Goal: Find specific page/section: Find specific page/section

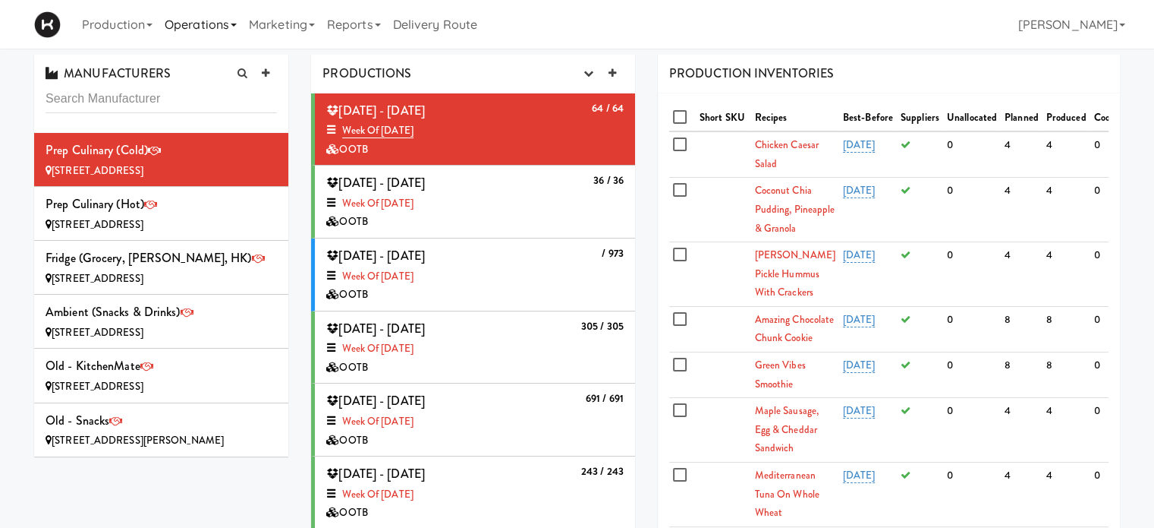
click at [240, 23] on link "Operations" at bounding box center [201, 24] width 84 height 49
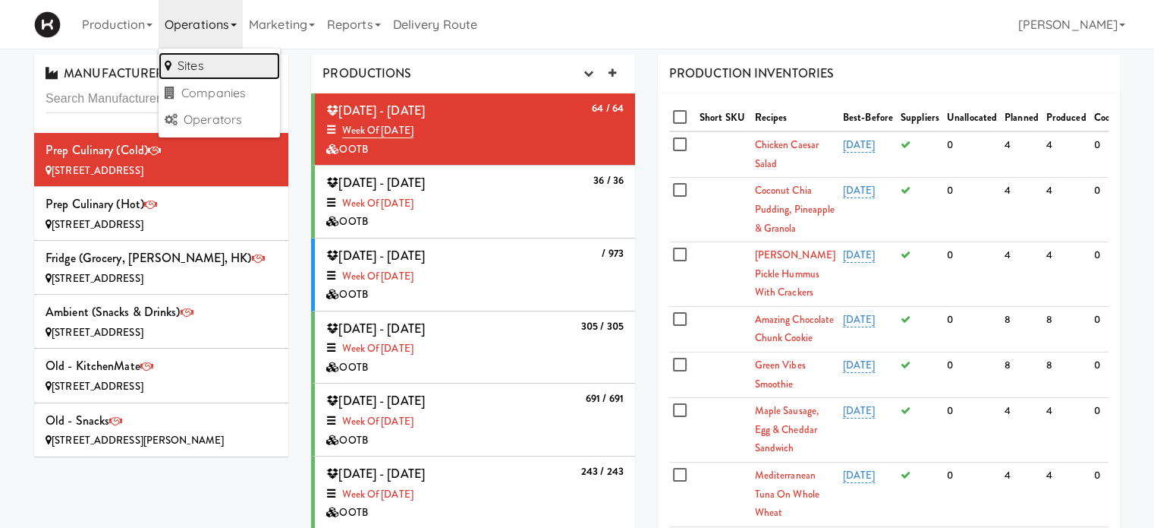
click at [220, 71] on link "Sites" at bounding box center [219, 65] width 121 height 27
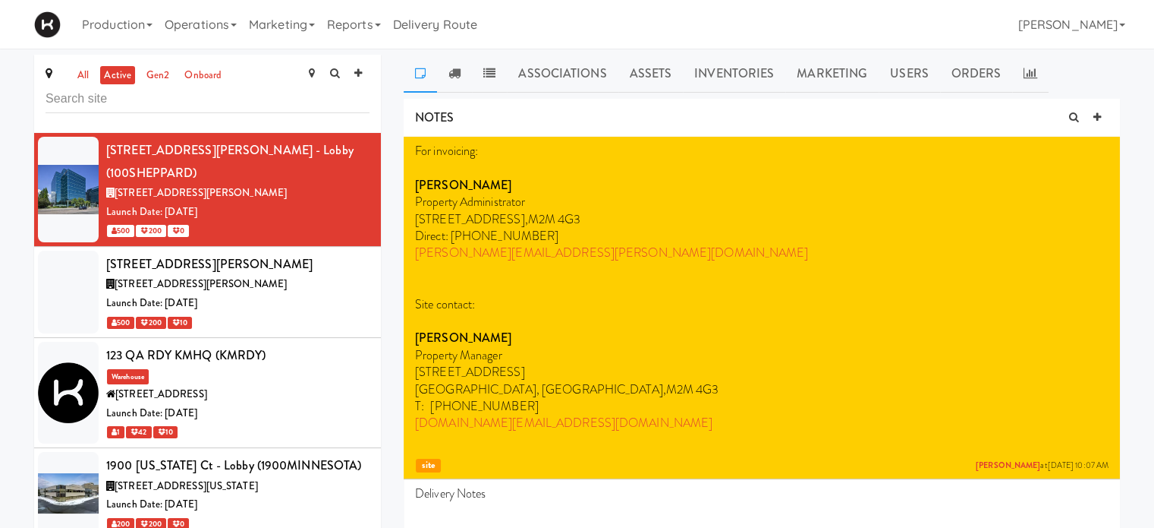
click at [241, 93] on input "text" at bounding box center [208, 99] width 324 height 28
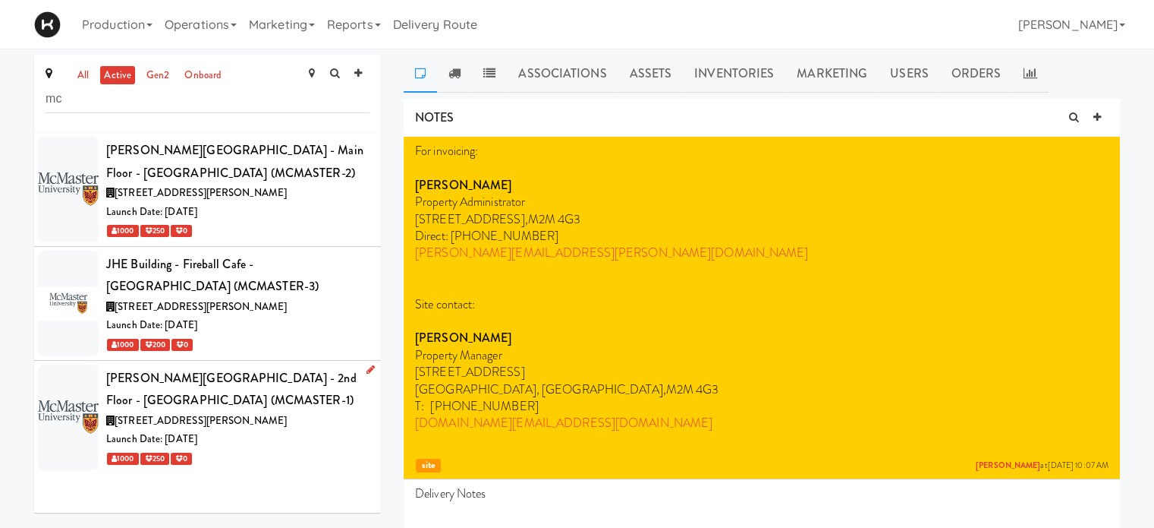
click at [306, 405] on div "[PERSON_NAME][GEOGRAPHIC_DATA] - 2nd Floor - [GEOGRAPHIC_DATA] (MCMASTER-1)" at bounding box center [237, 389] width 263 height 45
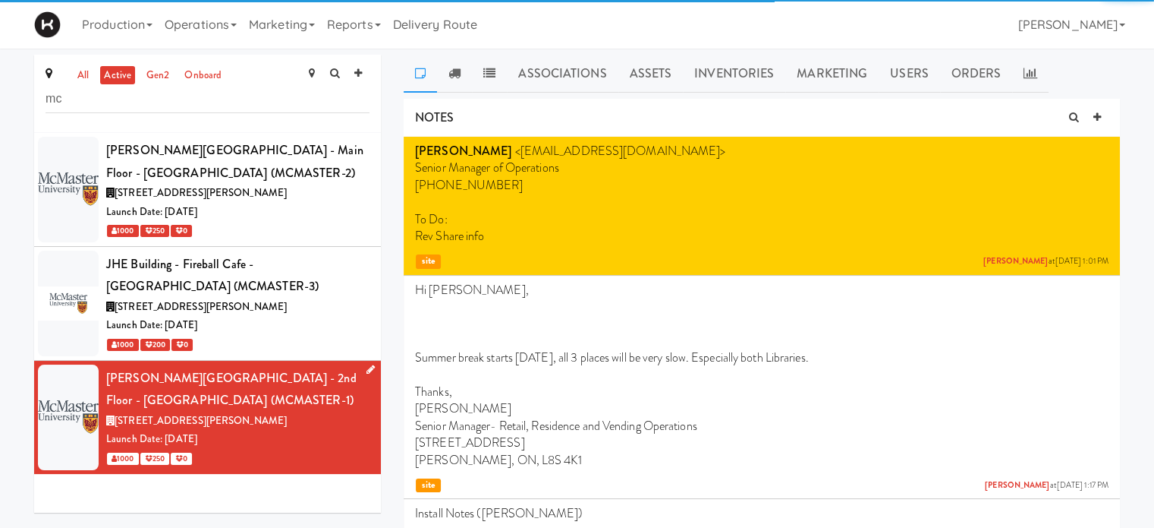
click at [306, 405] on div "[PERSON_NAME][GEOGRAPHIC_DATA] - 2nd Floor - [GEOGRAPHIC_DATA] (MCMASTER-1)" at bounding box center [237, 389] width 263 height 45
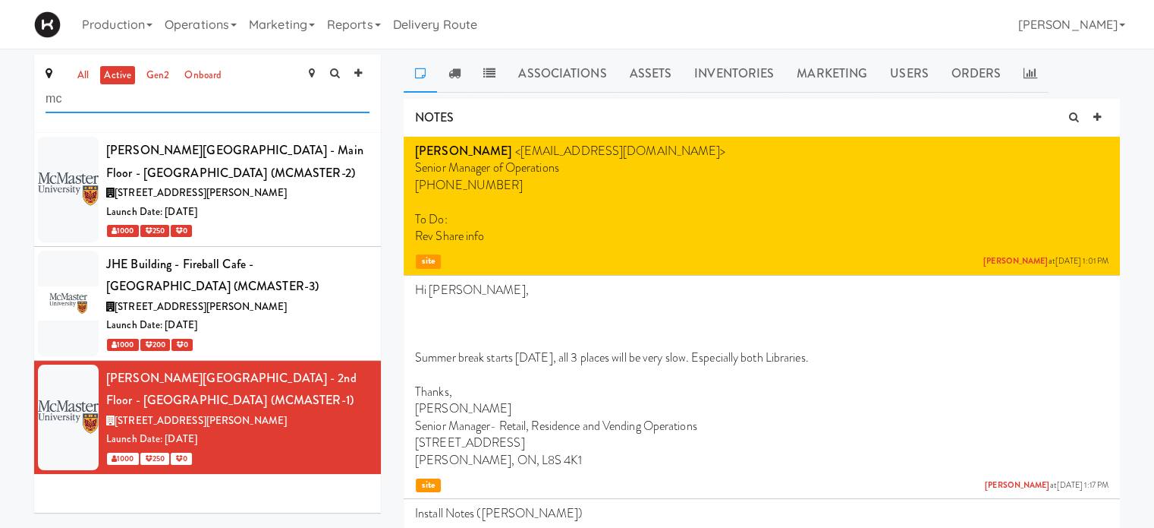
click at [230, 104] on input "mc" at bounding box center [208, 99] width 324 height 28
type input "m"
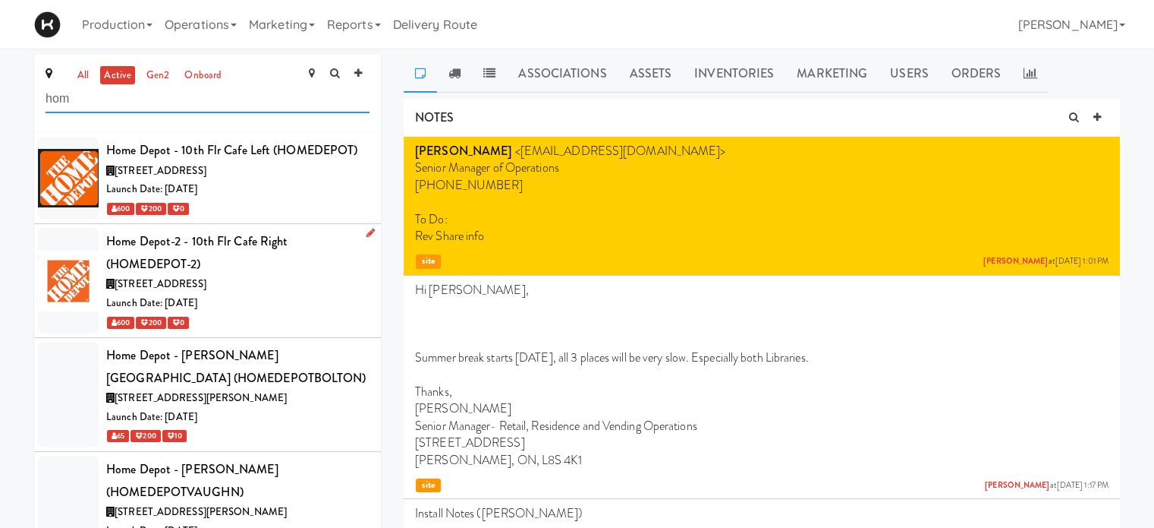
type input "hom"
click at [279, 285] on div "[STREET_ADDRESS]" at bounding box center [237, 284] width 263 height 19
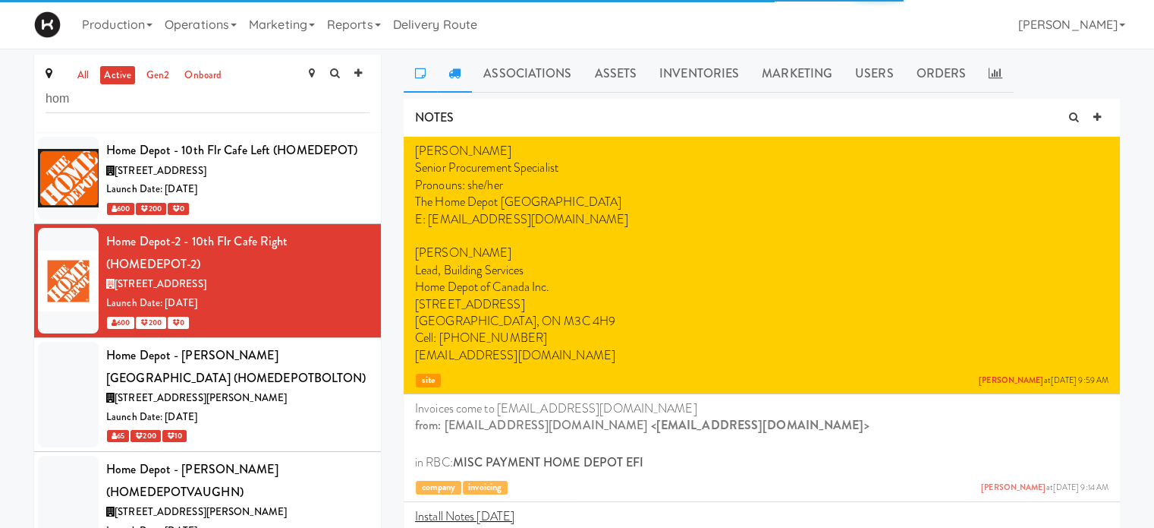
click at [452, 75] on icon at bounding box center [455, 73] width 12 height 12
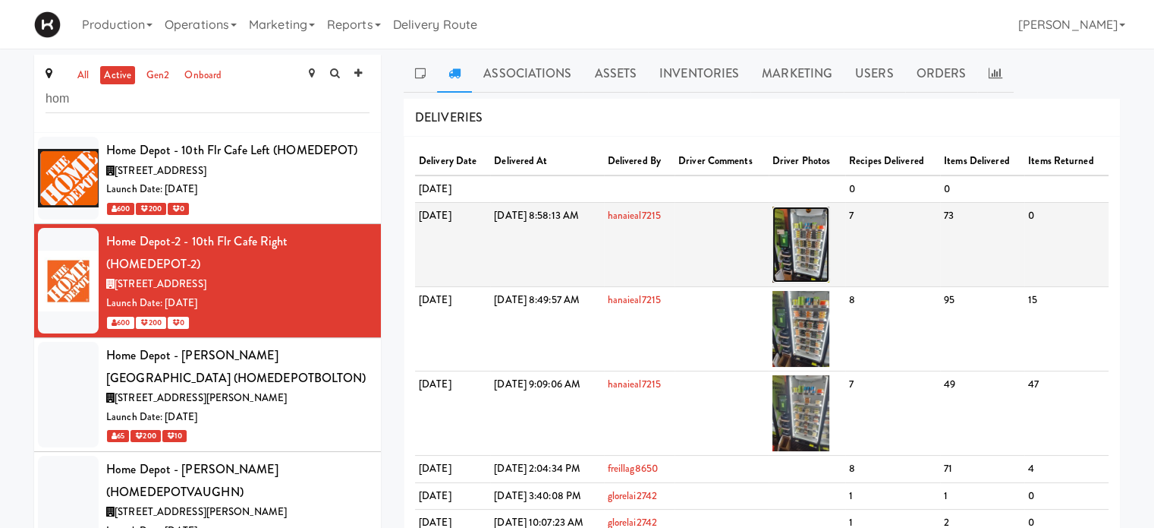
click at [830, 247] on img at bounding box center [801, 244] width 57 height 76
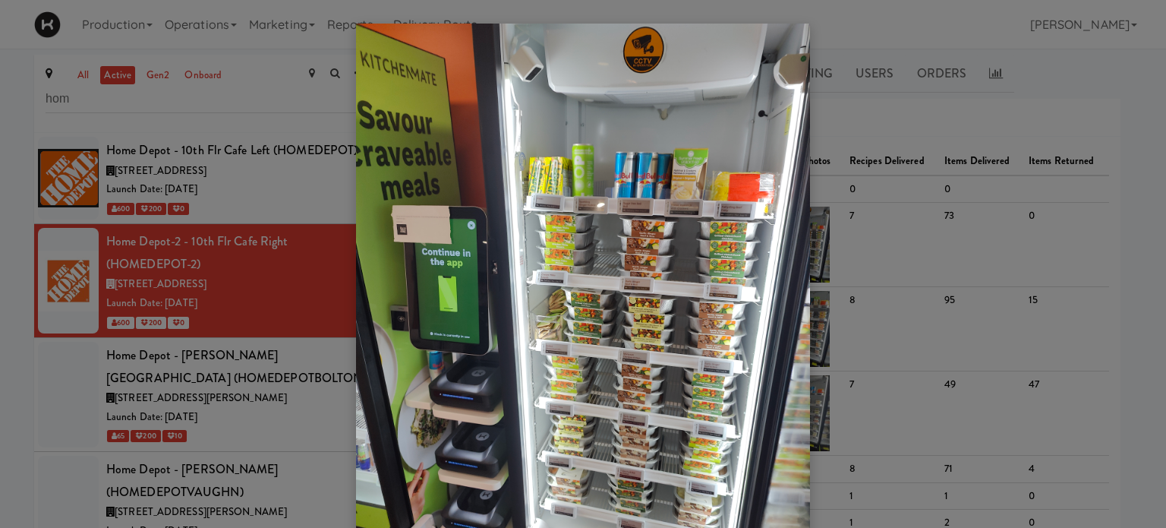
click at [1083, 309] on div at bounding box center [583, 264] width 1166 height 528
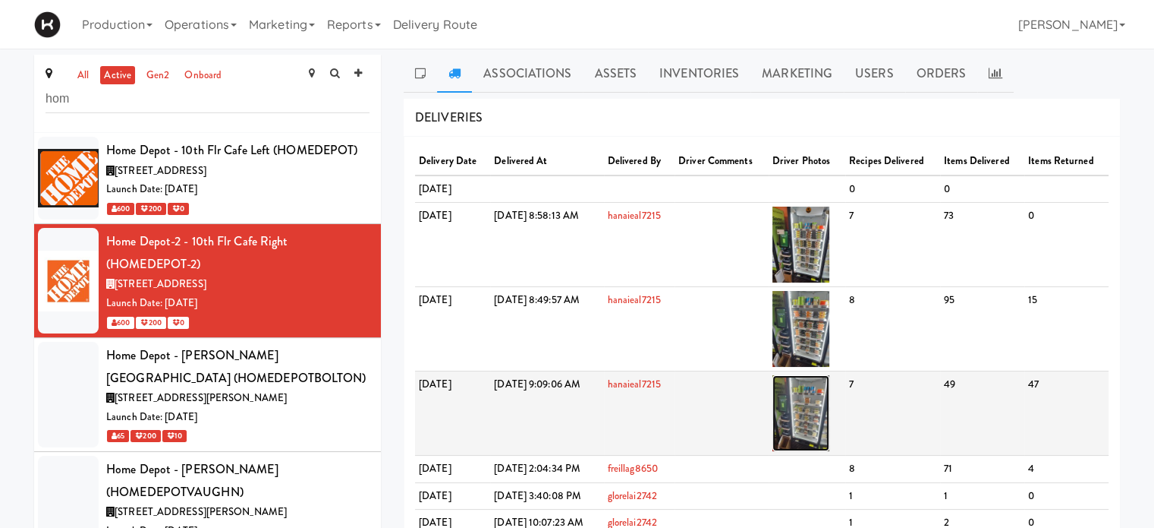
click at [830, 402] on img at bounding box center [801, 413] width 57 height 76
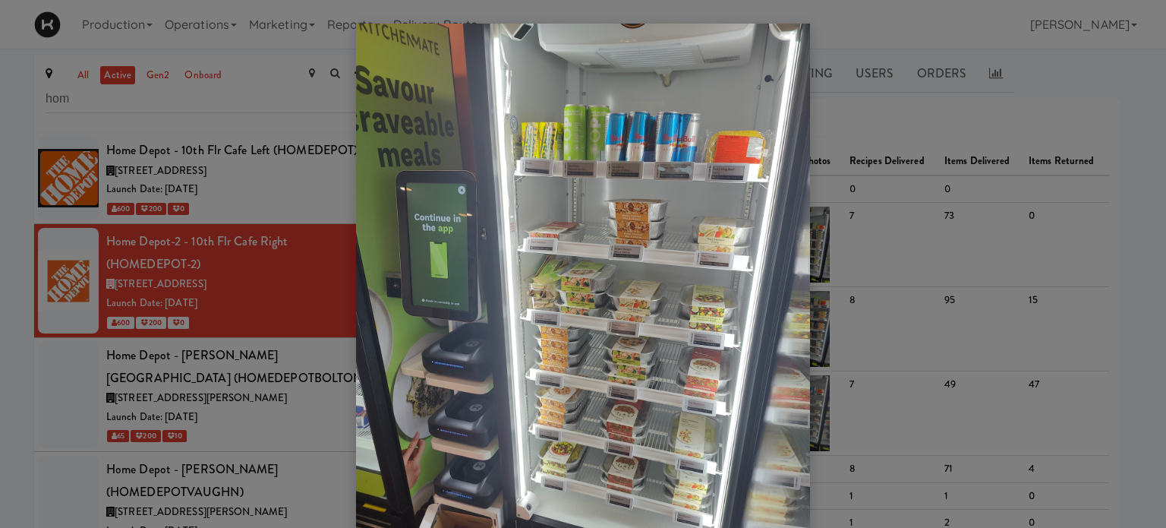
click at [1102, 390] on div at bounding box center [583, 264] width 1166 height 528
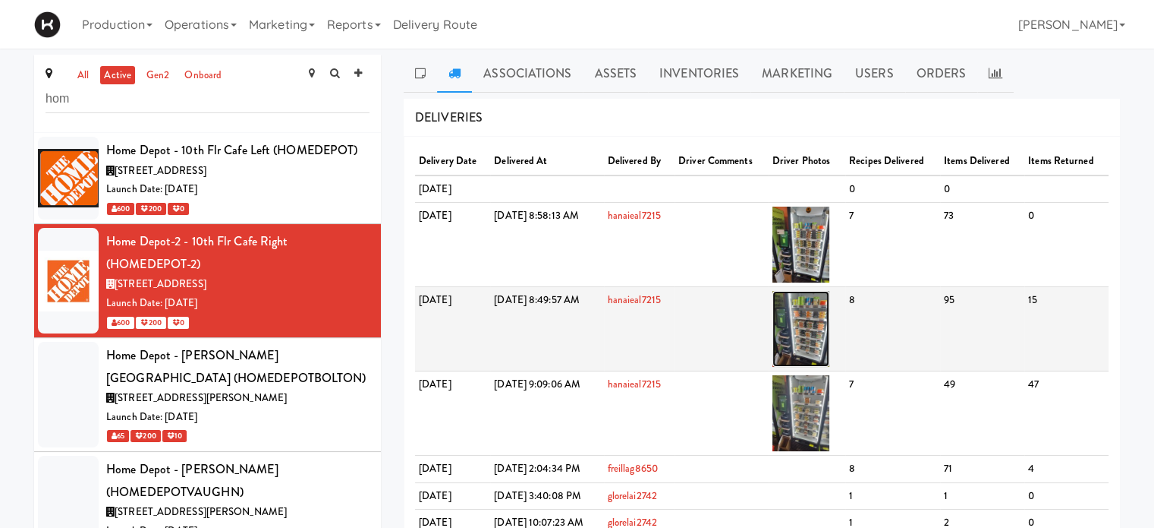
click at [830, 314] on img at bounding box center [801, 329] width 57 height 76
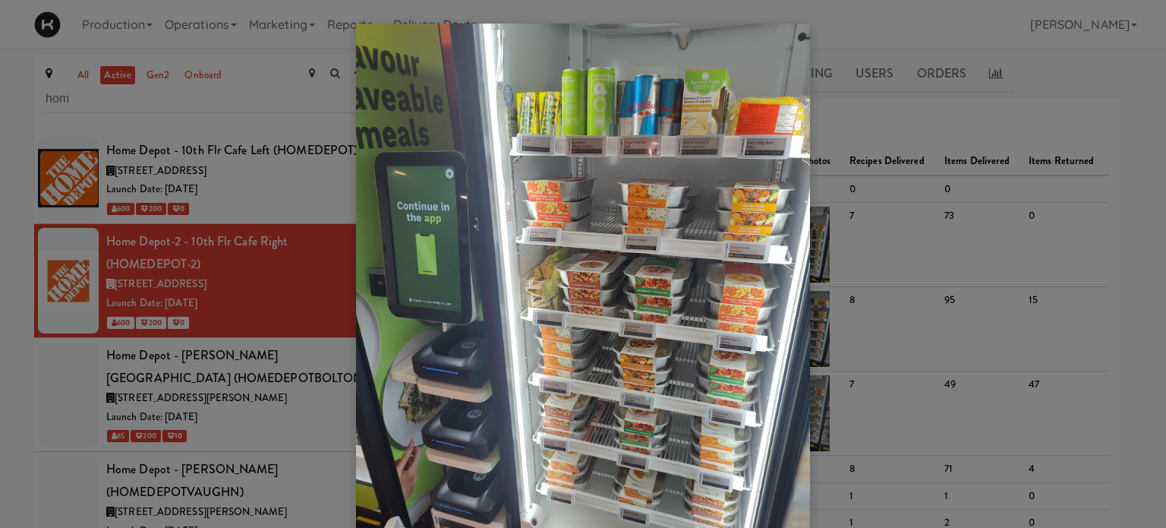
click at [1113, 314] on div at bounding box center [583, 264] width 1166 height 528
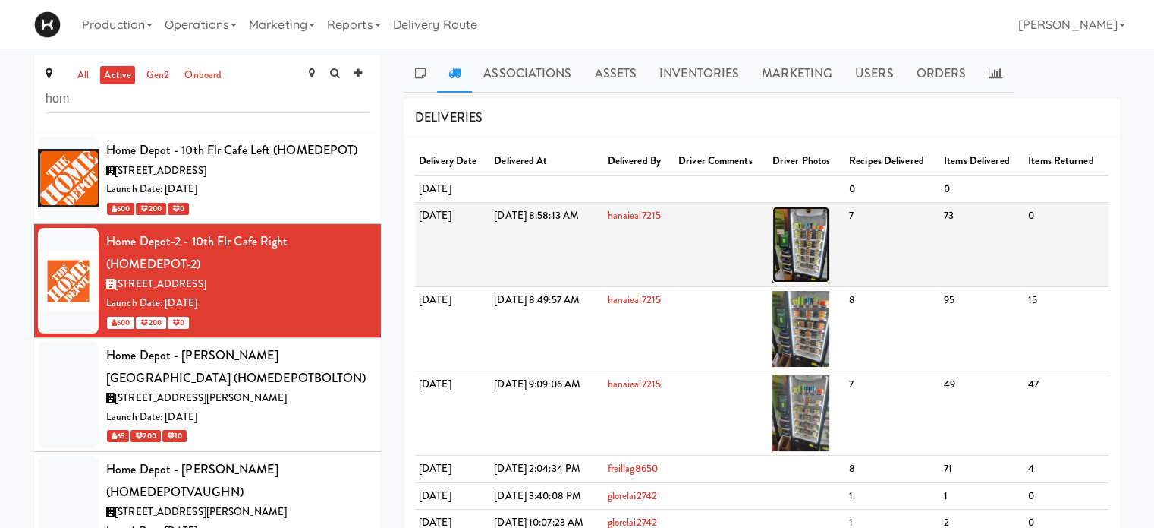
click at [830, 239] on img at bounding box center [801, 244] width 57 height 76
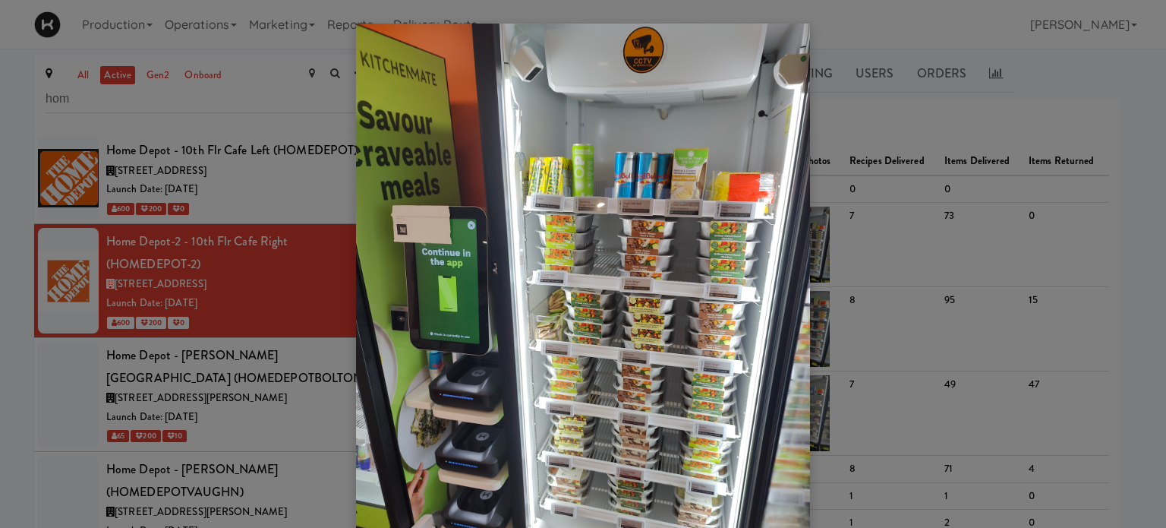
click at [1082, 90] on div at bounding box center [583, 264] width 1166 height 528
